Goal: Task Accomplishment & Management: Manage account settings

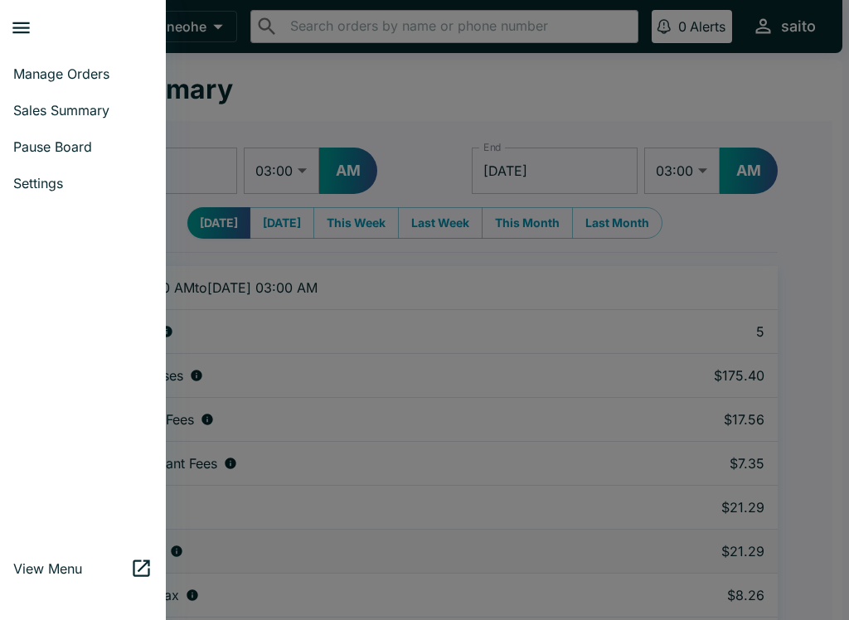
select select "03:00"
click at [83, 118] on span "Sales Summary" at bounding box center [82, 110] width 139 height 17
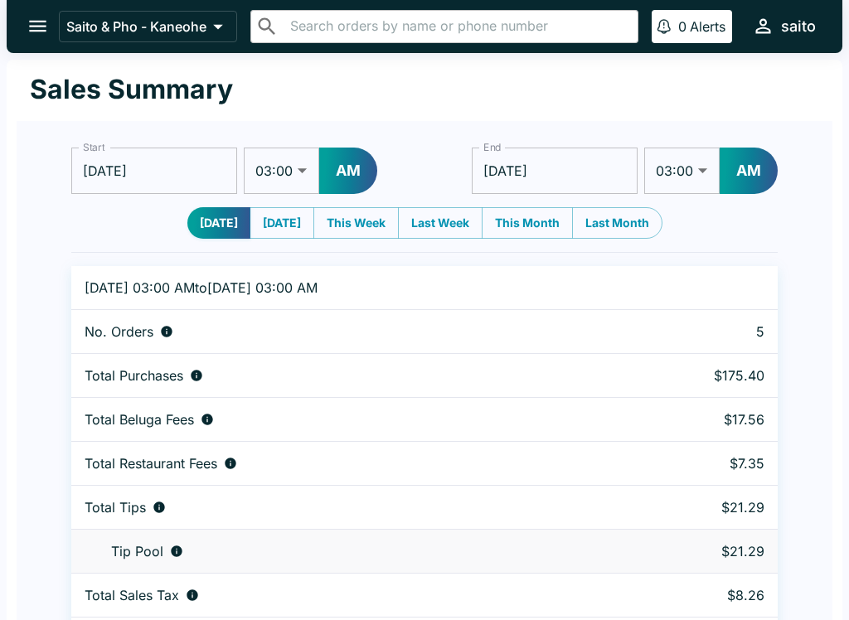
click at [55, 26] on button "open drawer" at bounding box center [38, 26] width 42 height 42
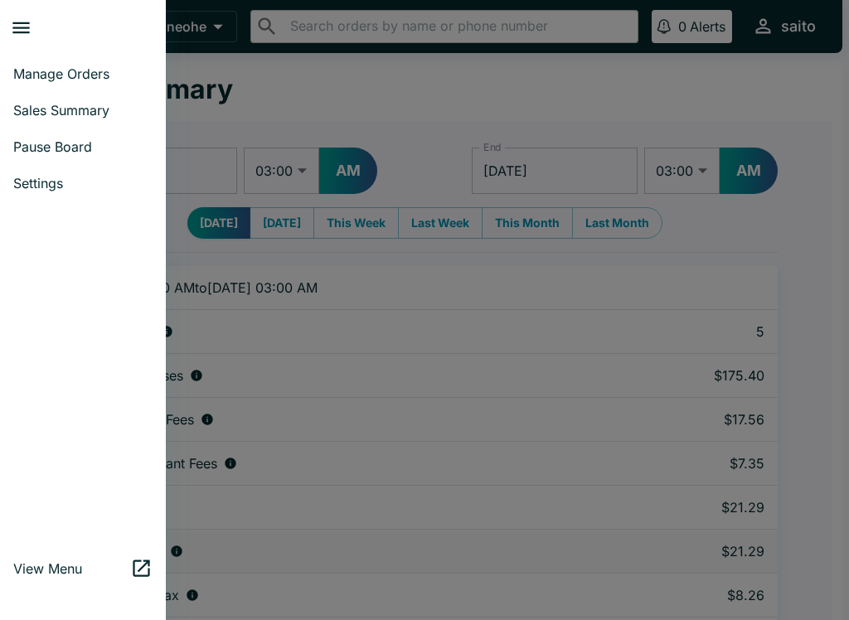
click at [79, 78] on span "Manage Orders" at bounding box center [82, 73] width 139 height 17
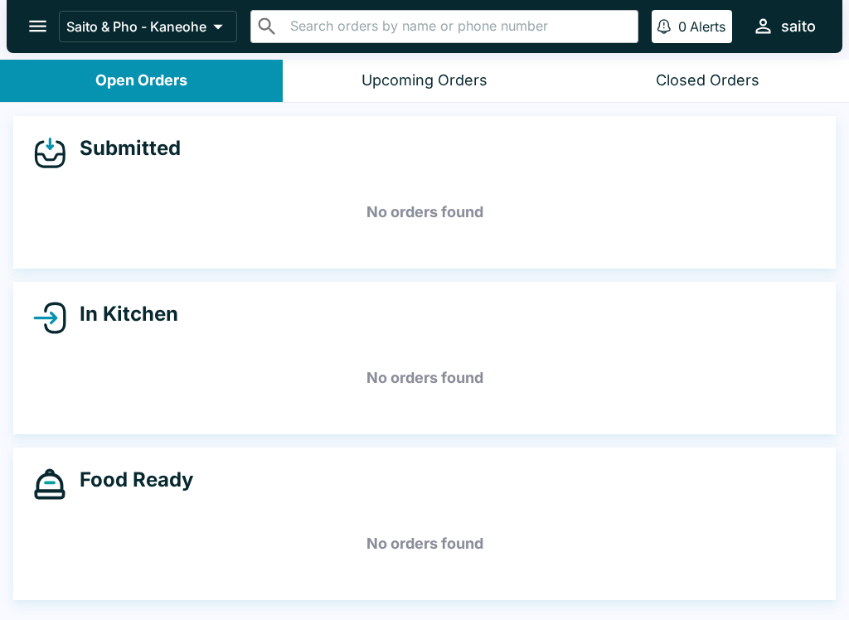
click at [181, 71] on div "Open Orders" at bounding box center [141, 80] width 92 height 19
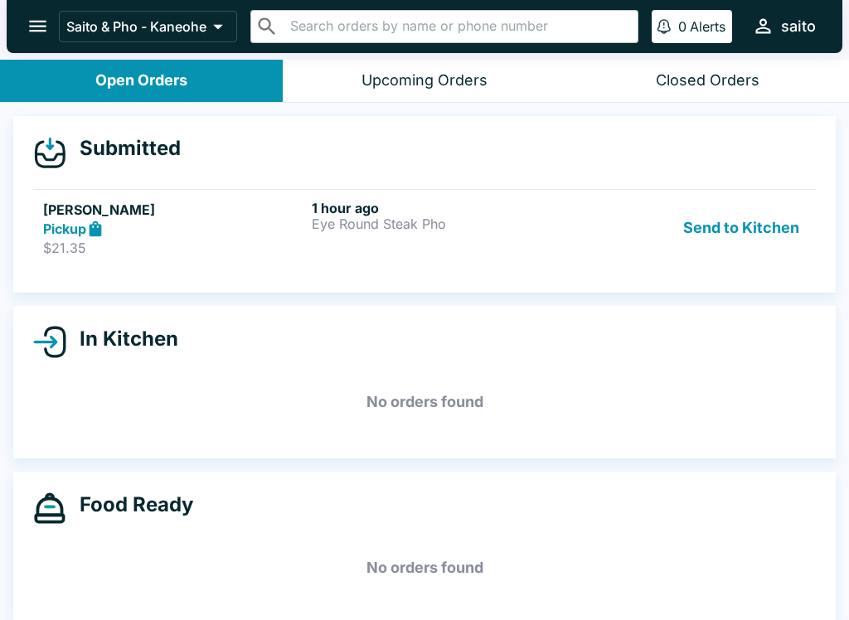
click at [116, 90] on button "Open Orders" at bounding box center [141, 81] width 283 height 42
click at [130, 32] on p "Saito & Pho - Kaneohe" at bounding box center [136, 26] width 140 height 17
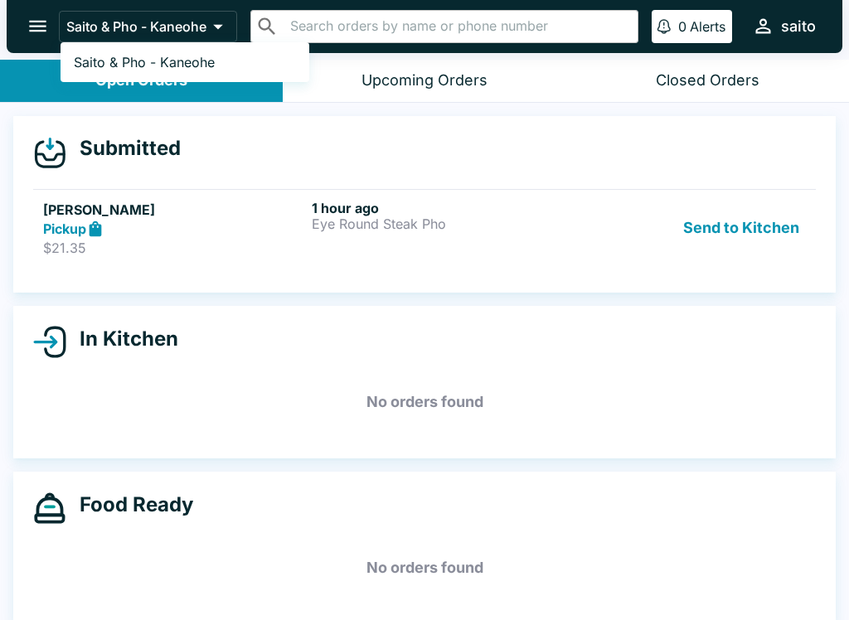
click at [152, 73] on link "Saito & Pho - Kaneohe" at bounding box center [184, 62] width 249 height 27
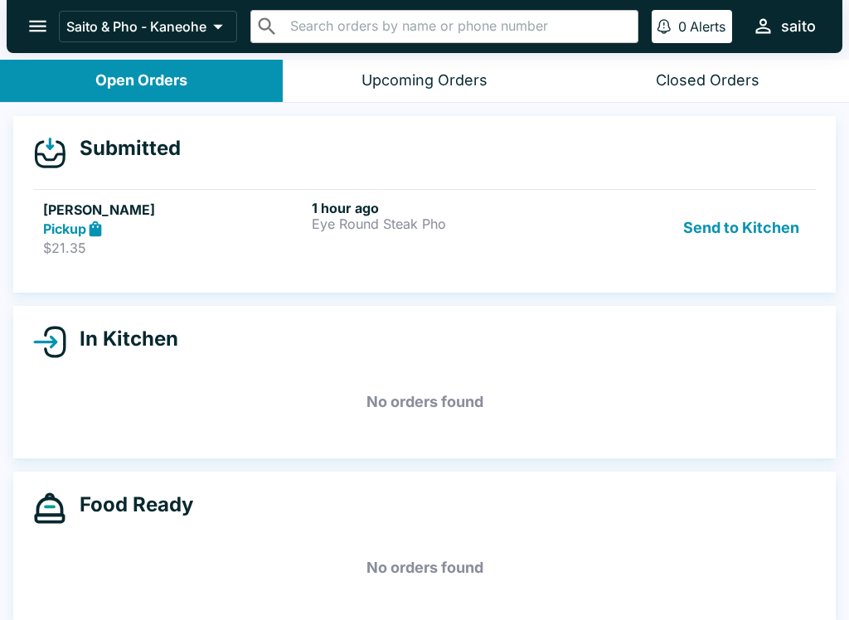
click at [142, 247] on p "$21.35" at bounding box center [174, 247] width 262 height 17
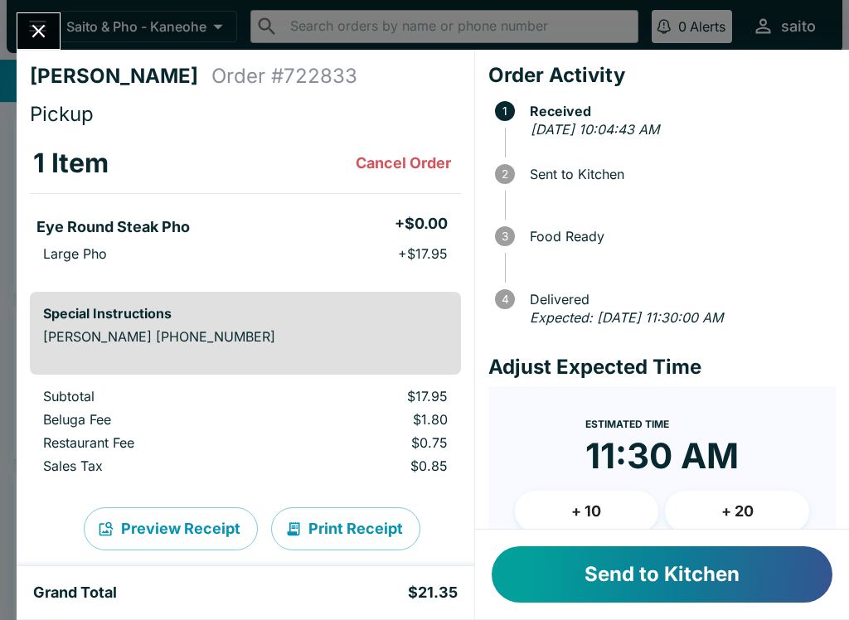
click at [649, 563] on button "Send to Kitchen" at bounding box center [661, 574] width 341 height 56
